Goal: Task Accomplishment & Management: Manage account settings

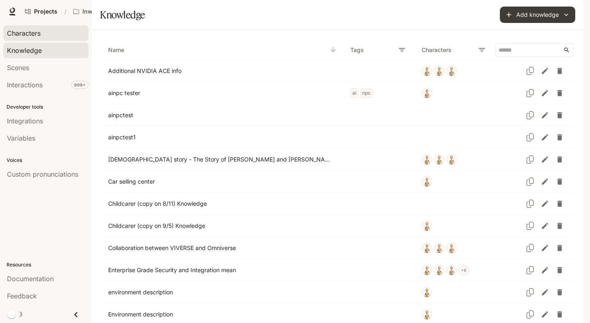
click at [33, 39] on link "Characters" at bounding box center [45, 33] width 85 height 16
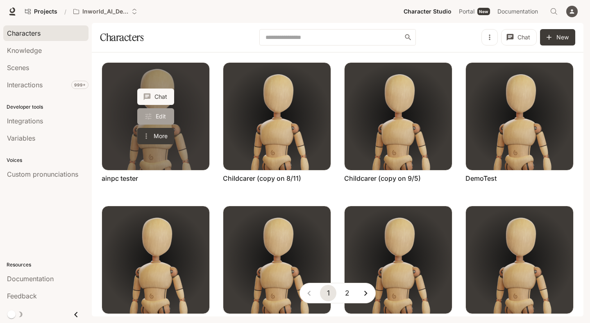
click at [159, 116] on link "Edit" at bounding box center [155, 116] width 37 height 16
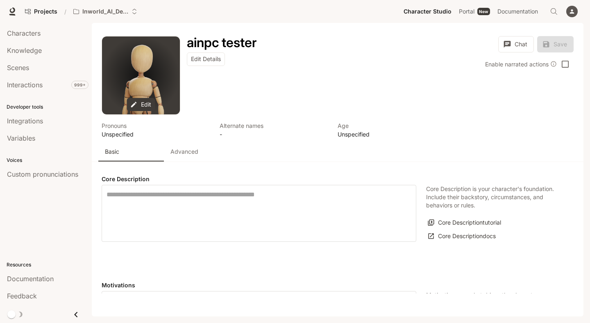
type textarea "**********"
type input "*"
type input "**********"
click at [189, 158] on button "Advanced" at bounding box center [197, 152] width 66 height 20
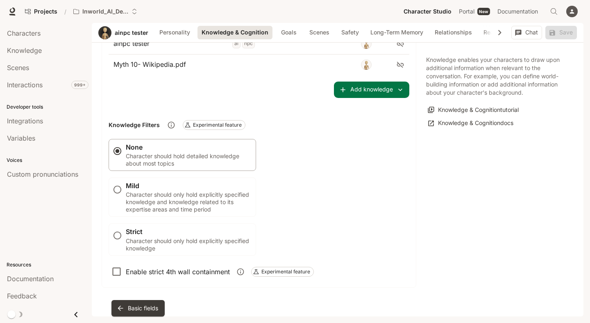
scroll to position [547, 0]
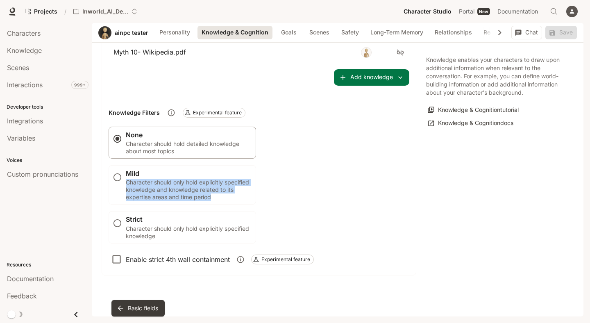
drag, startPoint x: 126, startPoint y: 180, endPoint x: 233, endPoint y: 200, distance: 108.8
click at [233, 200] on p "Character should only hold explicitly specified knowledge and knowledge related…" at bounding box center [187, 190] width 123 height 22
copy p "Character should only hold explicitly specified knowledge and knowledge related…"
click at [344, 175] on div "None Character should hold detailed knowledge about most topics Mild Character …" at bounding box center [259, 185] width 301 height 117
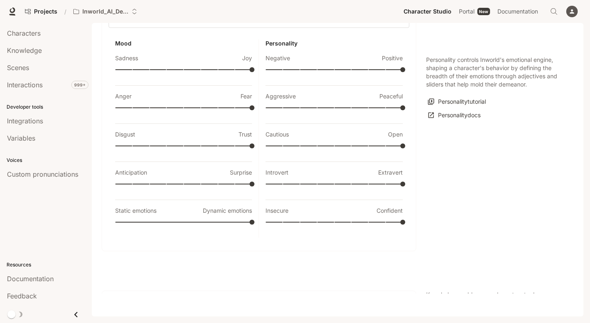
scroll to position [0, 0]
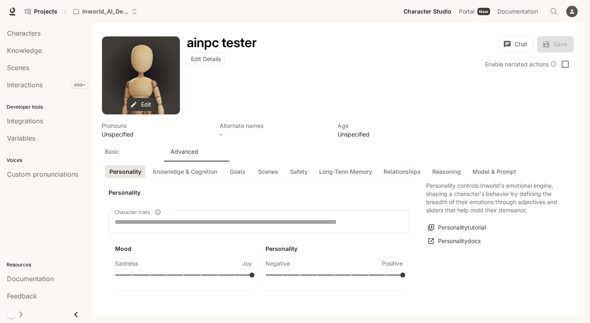
click at [113, 153] on p "Basic" at bounding box center [112, 151] width 14 height 8
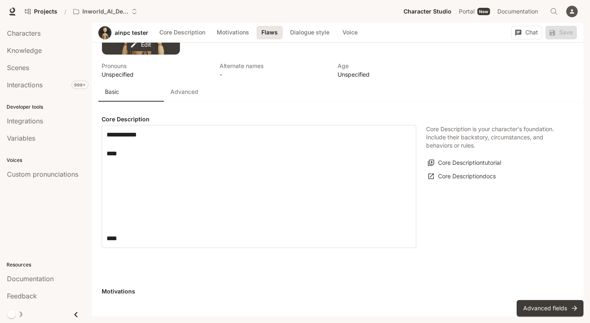
scroll to position [282, 0]
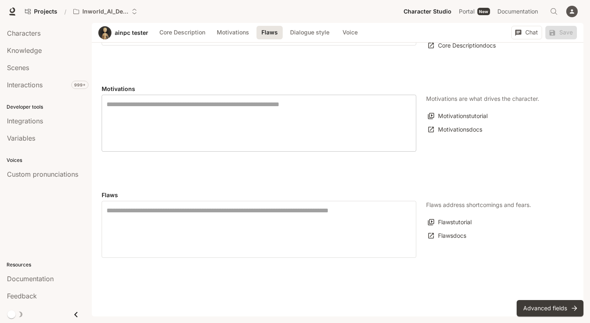
type input "**********"
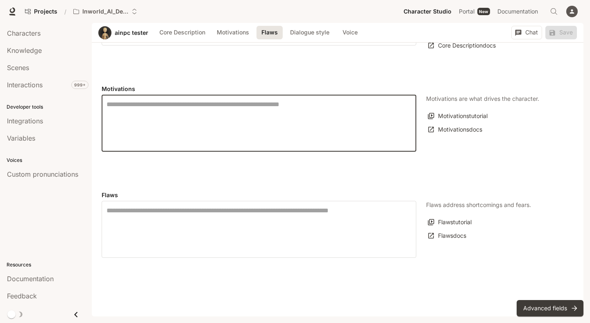
click at [281, 122] on textarea at bounding box center [258, 123] width 305 height 47
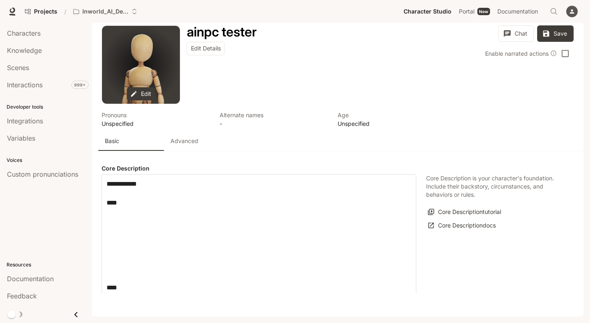
scroll to position [0, 0]
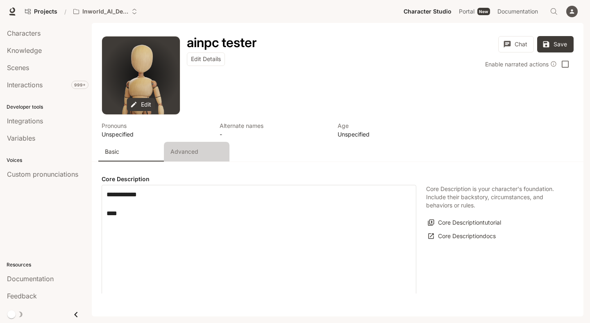
click at [177, 154] on p "Advanced" at bounding box center [184, 151] width 28 height 8
click at [193, 154] on p "Advanced" at bounding box center [184, 151] width 28 height 8
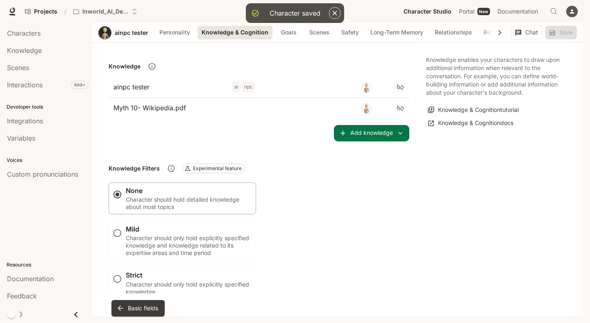
scroll to position [452, 0]
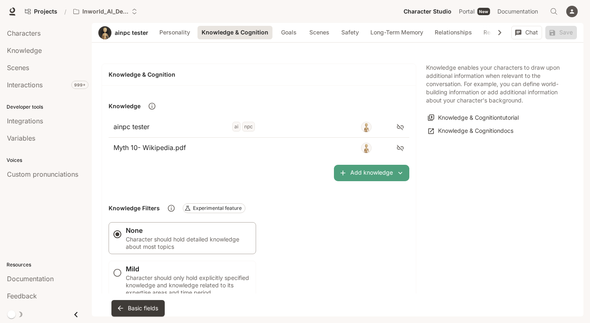
click at [396, 175] on button "Add knowledge" at bounding box center [371, 173] width 75 height 16
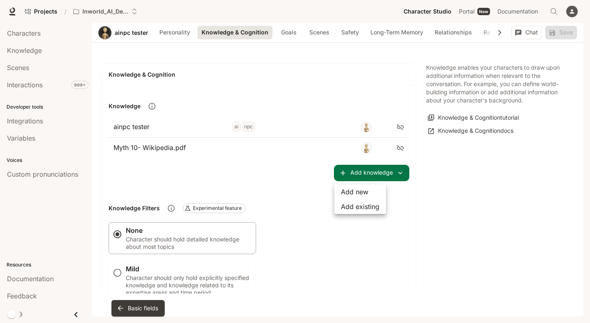
click at [463, 183] on div at bounding box center [295, 161] width 590 height 323
click at [332, 233] on div "None Character should hold detailed knowledge about most topics Mild Character …" at bounding box center [259, 280] width 301 height 117
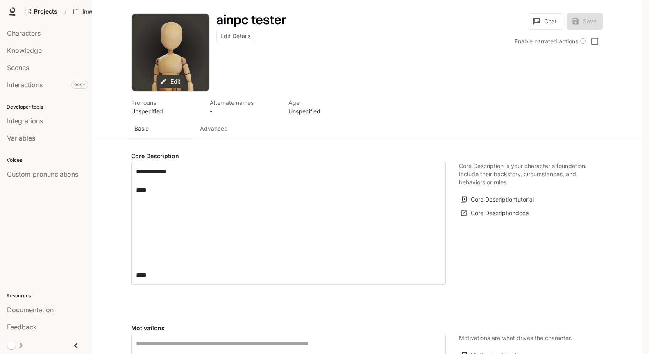
click at [409, 119] on div "Pronouns Unspecified Alternate names - Age Unspecified" at bounding box center [364, 105] width 472 height 27
click at [222, 133] on p "Advanced" at bounding box center [214, 129] width 28 height 8
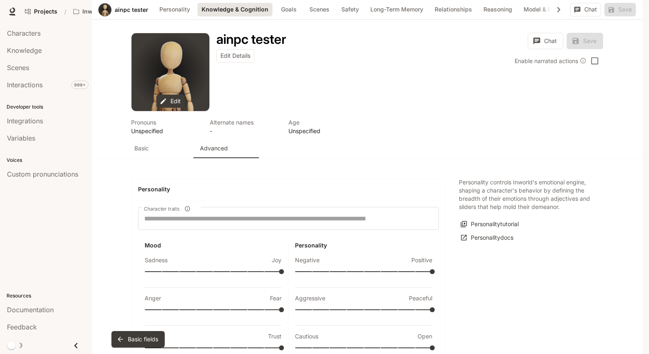
scroll to position [542, 0]
